Goal: Check status: Check status

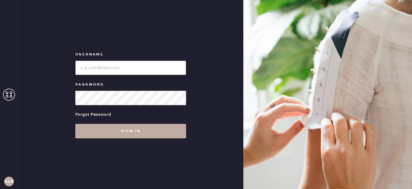
type input "[EMAIL_ADDRESS][DOMAIN_NAME]"
click at [131, 134] on button "Sign in" at bounding box center [130, 131] width 111 height 14
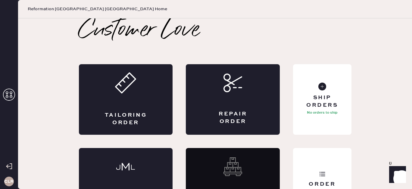
click at [11, 94] on icon at bounding box center [9, 94] width 12 height 12
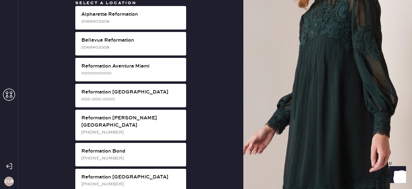
scroll to position [567, 0]
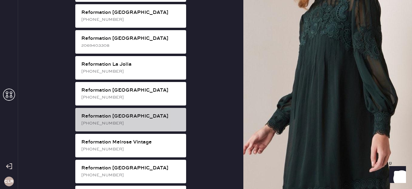
click at [132, 113] on div "Reformation [GEOGRAPHIC_DATA]" at bounding box center [131, 116] width 100 height 7
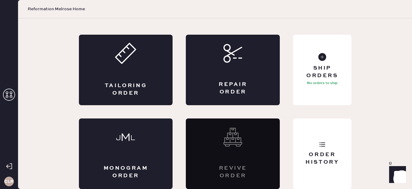
scroll to position [29, 0]
click at [311, 154] on div "Order History" at bounding box center [322, 158] width 48 height 15
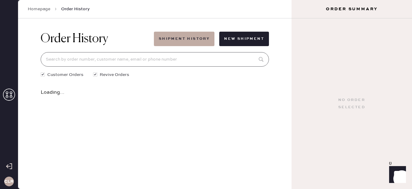
click at [166, 56] on input at bounding box center [155, 59] width 228 height 14
paste input "leaplexi@gmail.com"
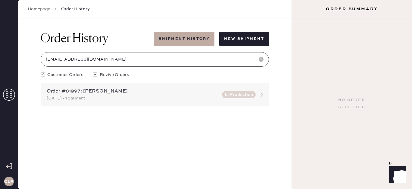
type input "leaplexi@gmail.com"
click at [125, 100] on div "08/26/2025 • 1 garment" at bounding box center [133, 98] width 172 height 7
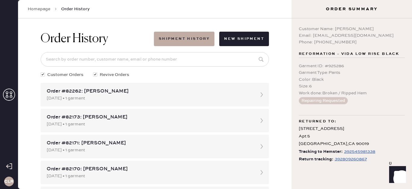
click at [351, 159] on div "392809260867" at bounding box center [350, 158] width 32 height 7
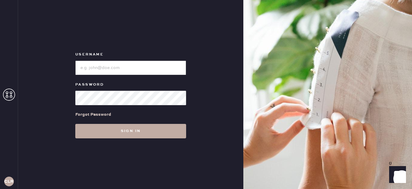
type input "[EMAIL_ADDRESS][DOMAIN_NAME]"
click at [147, 127] on button "Sign in" at bounding box center [130, 131] width 111 height 14
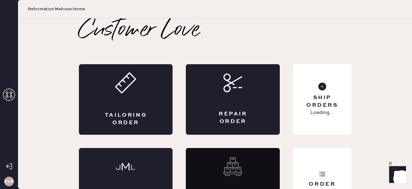
click at [14, 94] on icon at bounding box center [9, 94] width 12 height 12
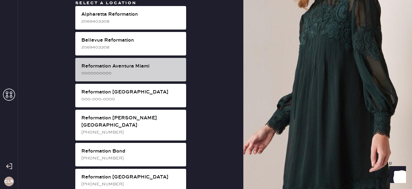
click at [153, 67] on div "Reformation Aventura Miami" at bounding box center [131, 66] width 100 height 7
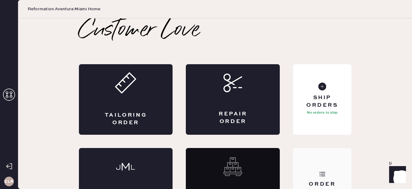
click at [337, 169] on div "Order History" at bounding box center [322, 183] width 58 height 70
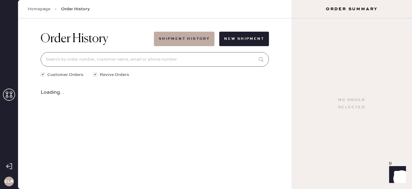
click at [158, 60] on input at bounding box center [155, 59] width 228 height 14
paste input "[EMAIL_ADDRESS][DOMAIN_NAME]"
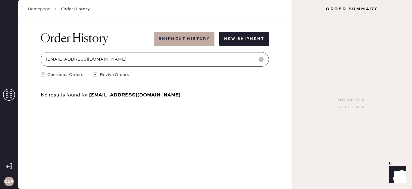
click at [139, 59] on input "[EMAIL_ADDRESS][DOMAIN_NAME]" at bounding box center [155, 59] width 228 height 14
paste input "Noa"
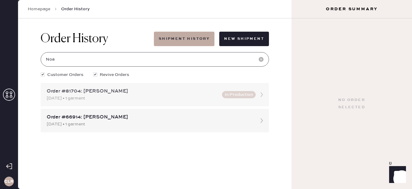
type input "Noa"
click at [148, 101] on div "[DATE] • 1 garment" at bounding box center [133, 98] width 172 height 7
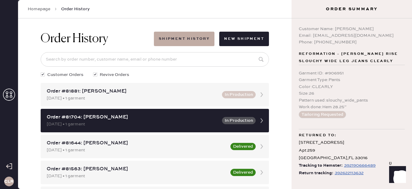
click at [345, 173] on div "392622113632" at bounding box center [348, 172] width 29 height 7
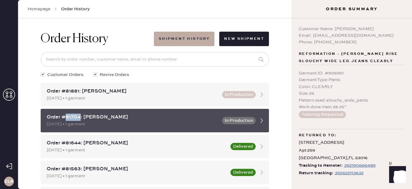
copy div "81704"
drag, startPoint x: 80, startPoint y: 118, endPoint x: 63, endPoint y: 118, distance: 16.9
click at [63, 118] on div "Order #81704: [PERSON_NAME]" at bounding box center [133, 116] width 172 height 7
